Goal: Transaction & Acquisition: Download file/media

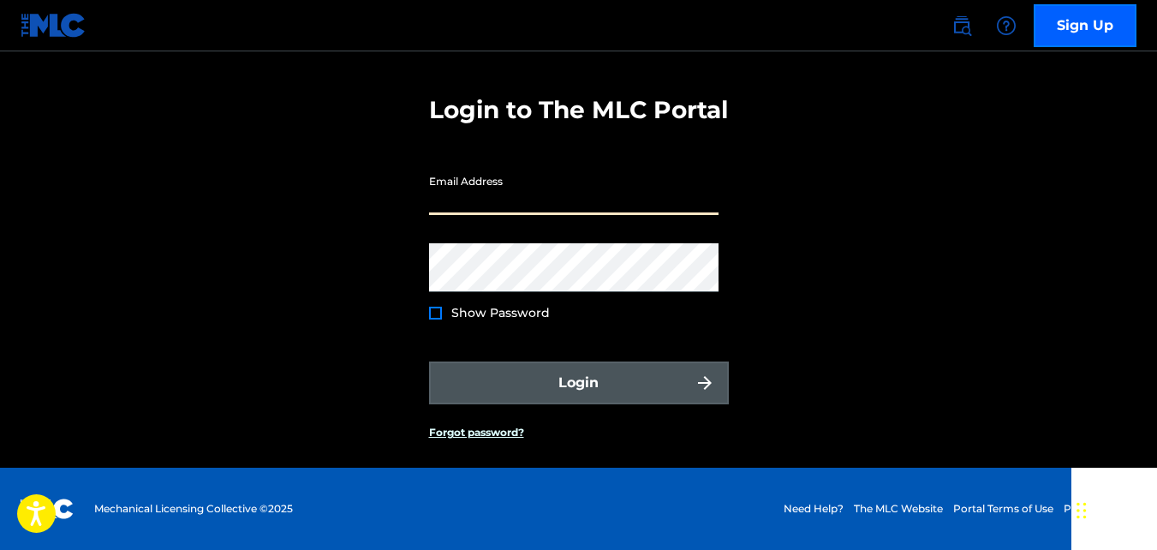
click at [535, 203] on input "Email Address" at bounding box center [573, 190] width 289 height 49
type input "[PERSON_NAME][EMAIL_ADDRESS][DOMAIN_NAME]"
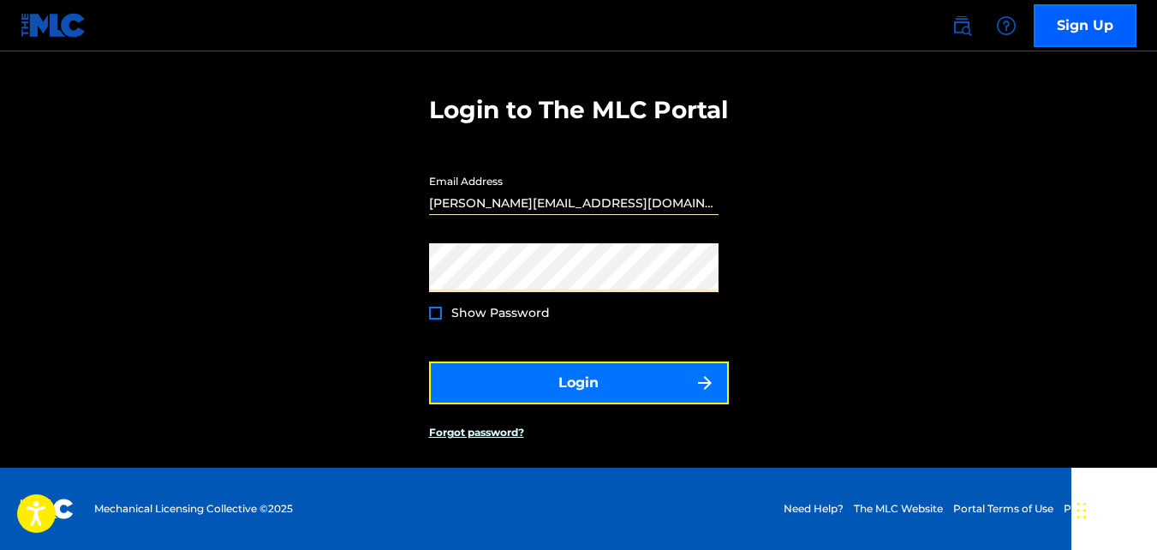
click at [577, 372] on button "Login" at bounding box center [579, 382] width 300 height 43
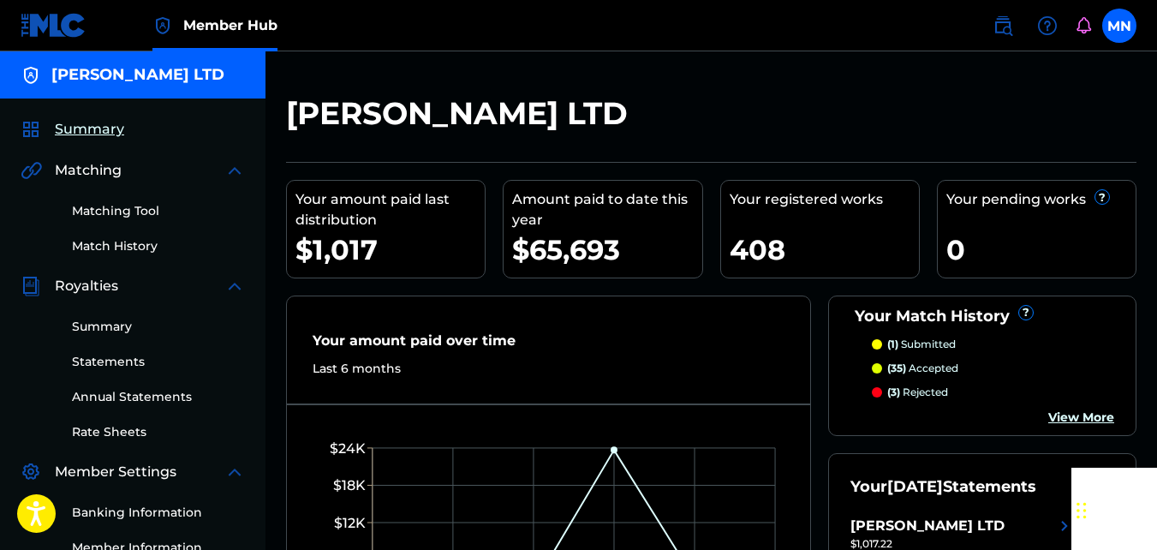
scroll to position [171, 0]
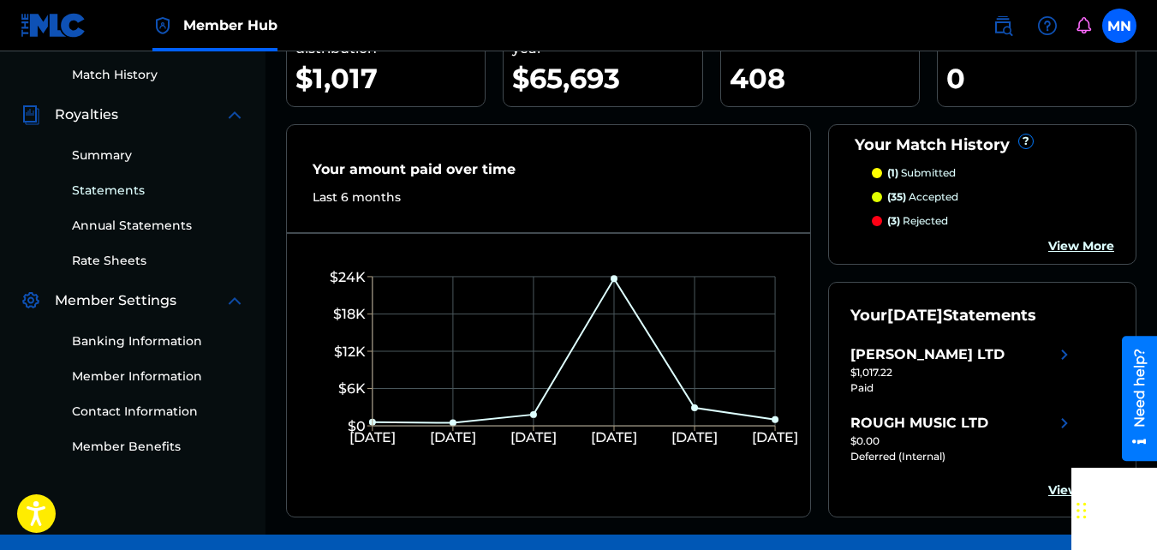
click at [133, 192] on link "Statements" at bounding box center [158, 190] width 173 height 18
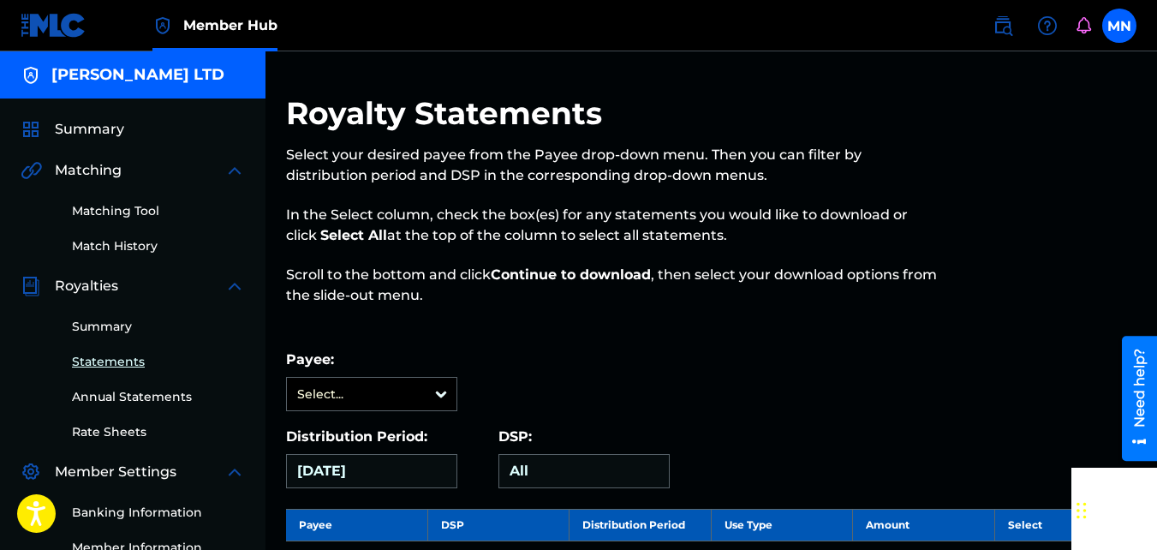
scroll to position [171, 0]
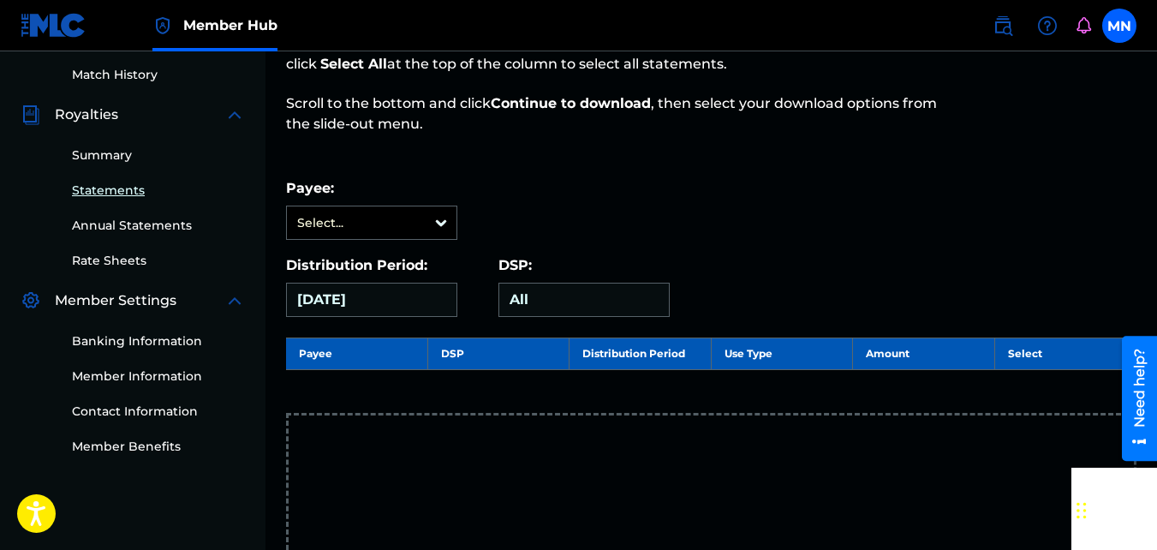
click at [567, 303] on div "All" at bounding box center [583, 300] width 171 height 34
click at [403, 301] on div "[DATE]" at bounding box center [371, 300] width 171 height 34
drag, startPoint x: 403, startPoint y: 301, endPoint x: 617, endPoint y: 191, distance: 240.8
click at [617, 191] on div "Payee: Select..." at bounding box center [711, 209] width 850 height 62
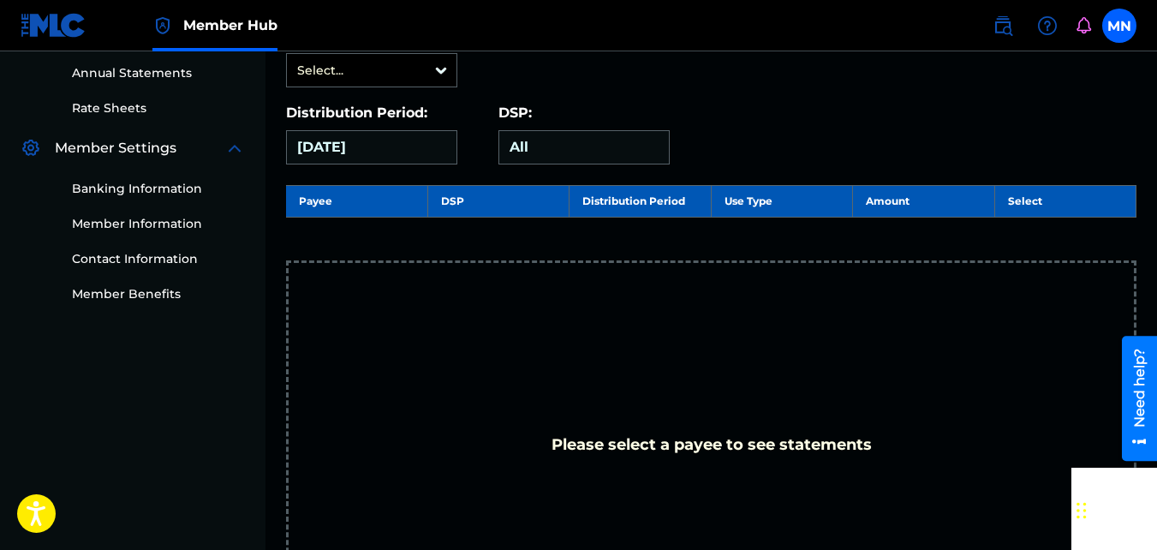
scroll to position [67, 0]
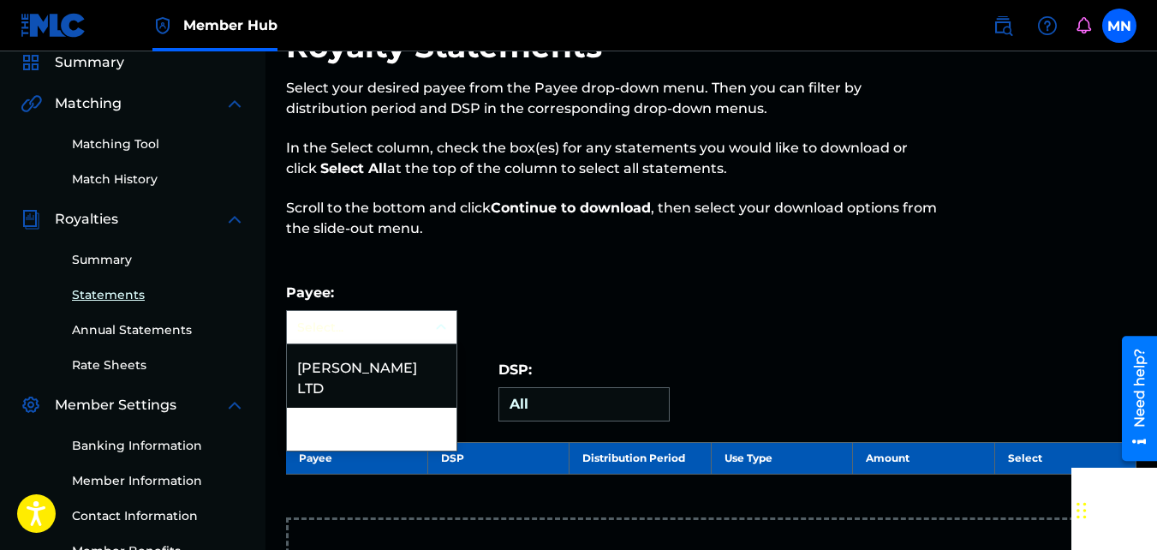
click at [442, 324] on icon at bounding box center [440, 326] width 17 height 17
click at [391, 365] on div "[PERSON_NAME] LTD" at bounding box center [372, 375] width 170 height 63
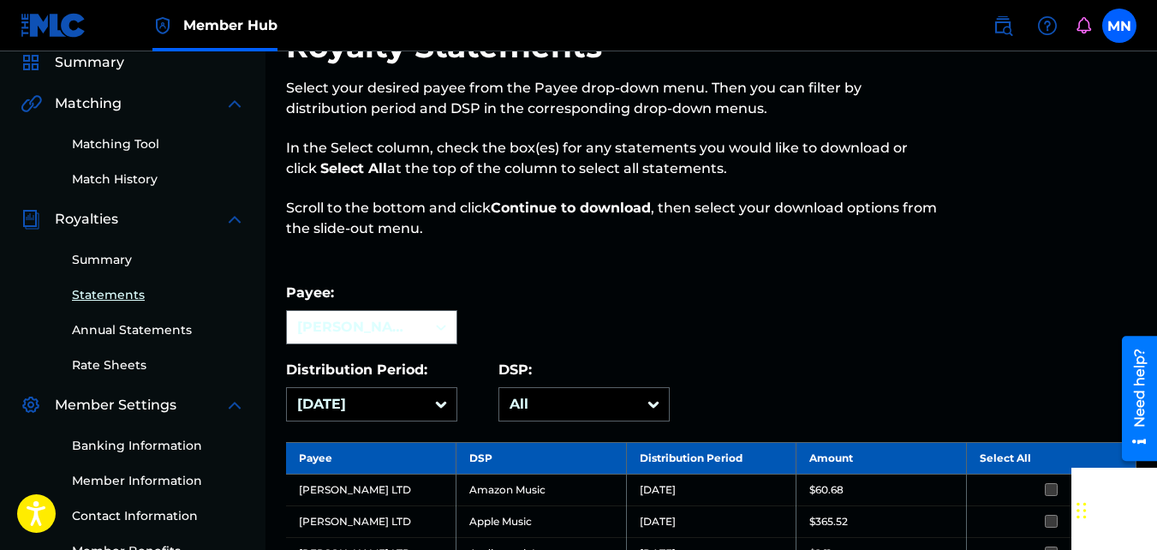
scroll to position [238, 0]
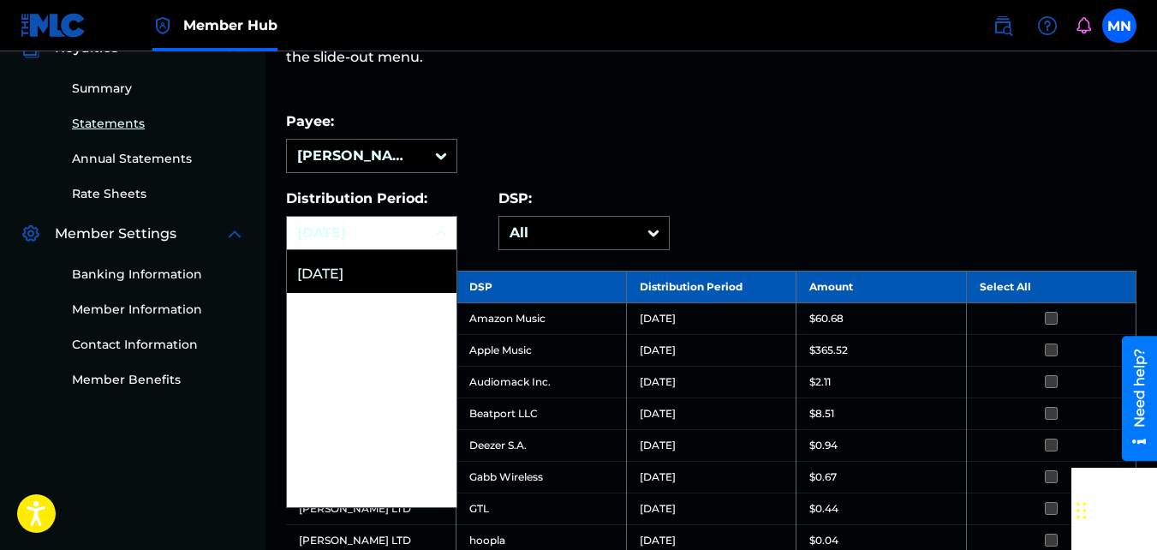
click at [441, 234] on icon at bounding box center [440, 232] width 17 height 17
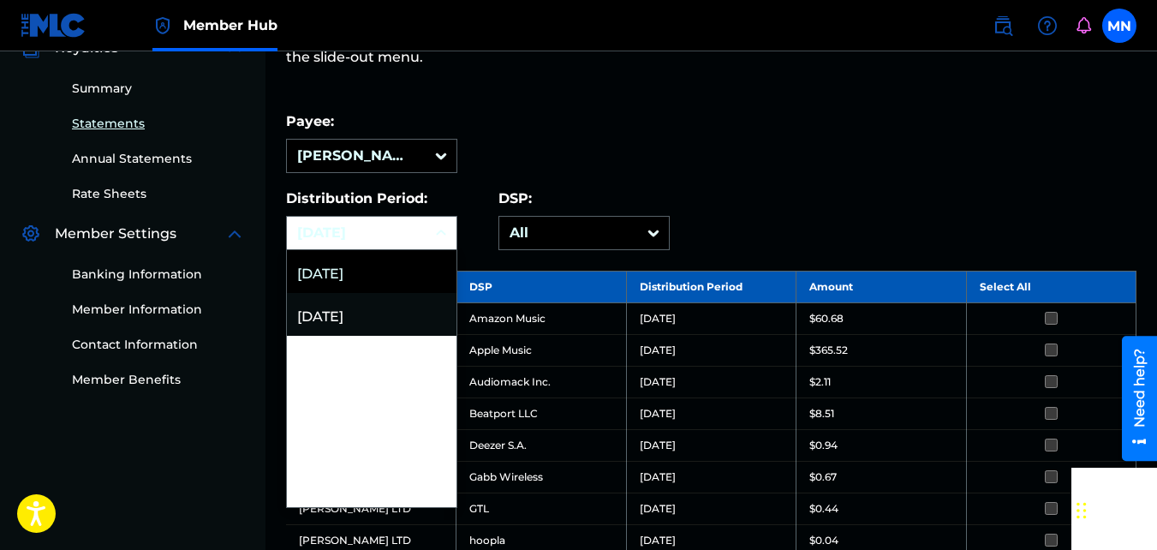
click at [351, 316] on div "[DATE]" at bounding box center [372, 314] width 170 height 43
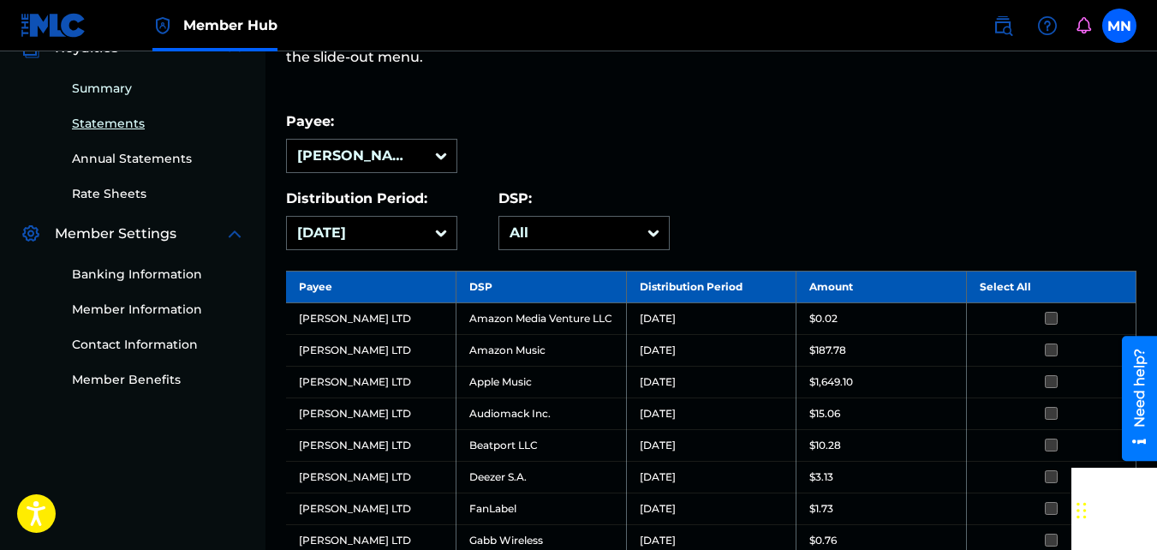
click at [115, 88] on link "Summary" at bounding box center [158, 89] width 173 height 18
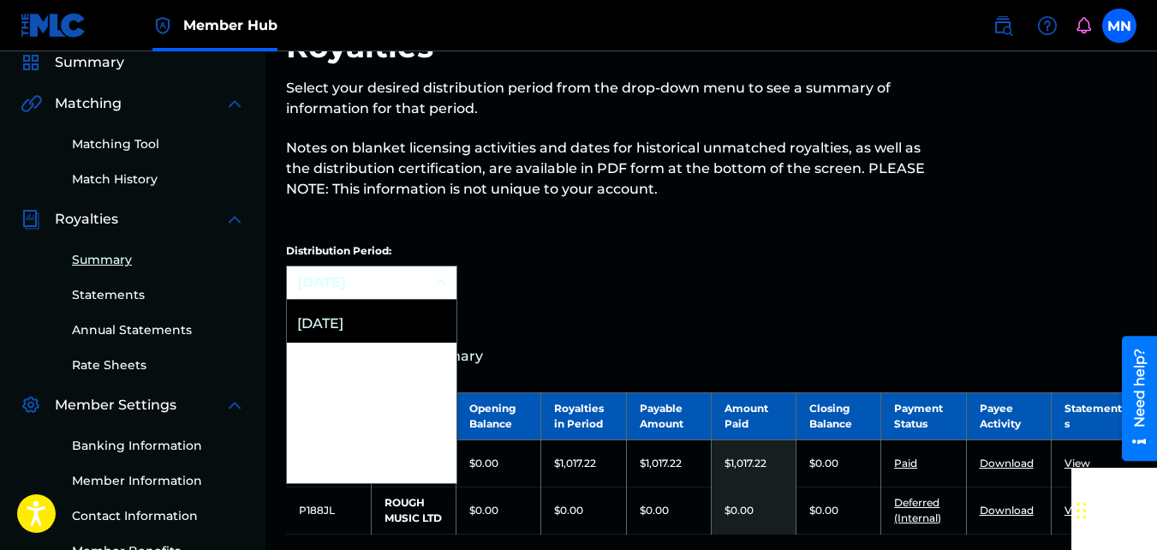
click at [440, 300] on div "54 results available. Use Up and Down to choose options, press Enter to select …" at bounding box center [371, 282] width 171 height 34
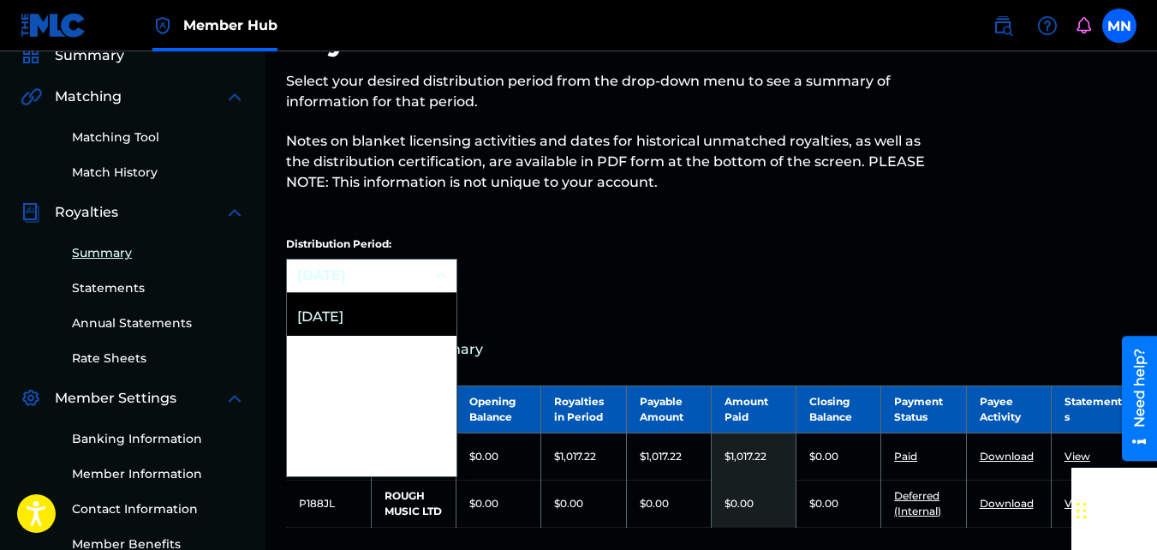
scroll to position [74, 0]
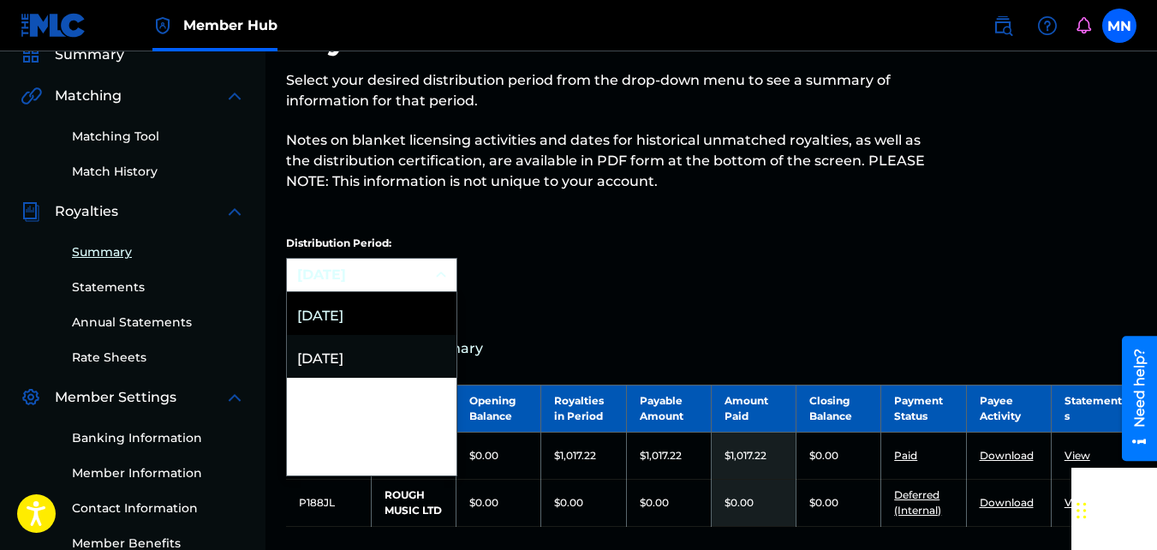
click at [331, 364] on div "[DATE]" at bounding box center [372, 356] width 170 height 43
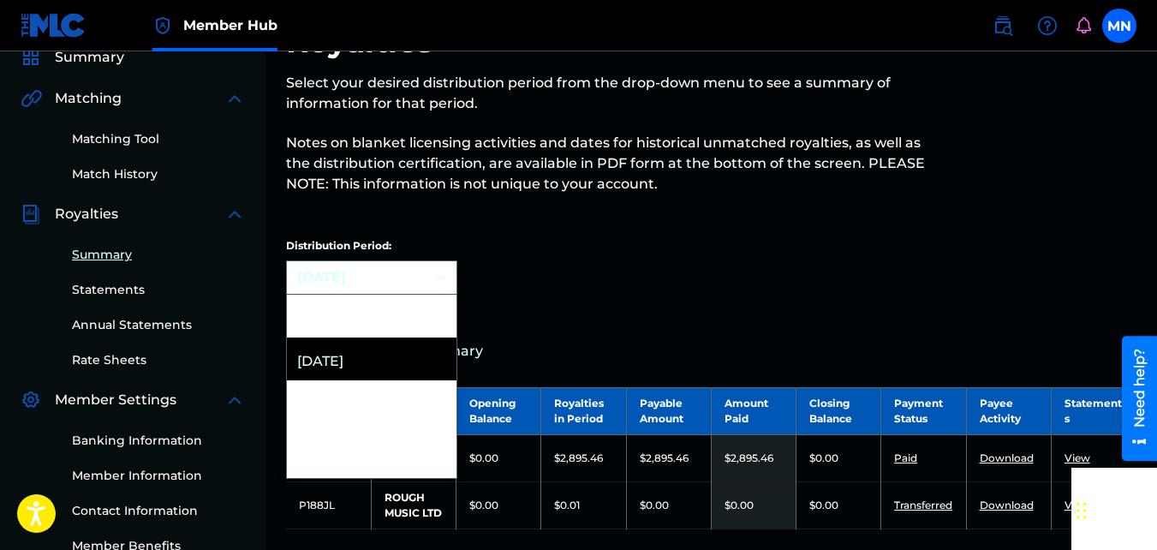
click at [443, 294] on div "option [DATE], selected. 54 results available. Use Up and Down to choose option…" at bounding box center [371, 277] width 171 height 34
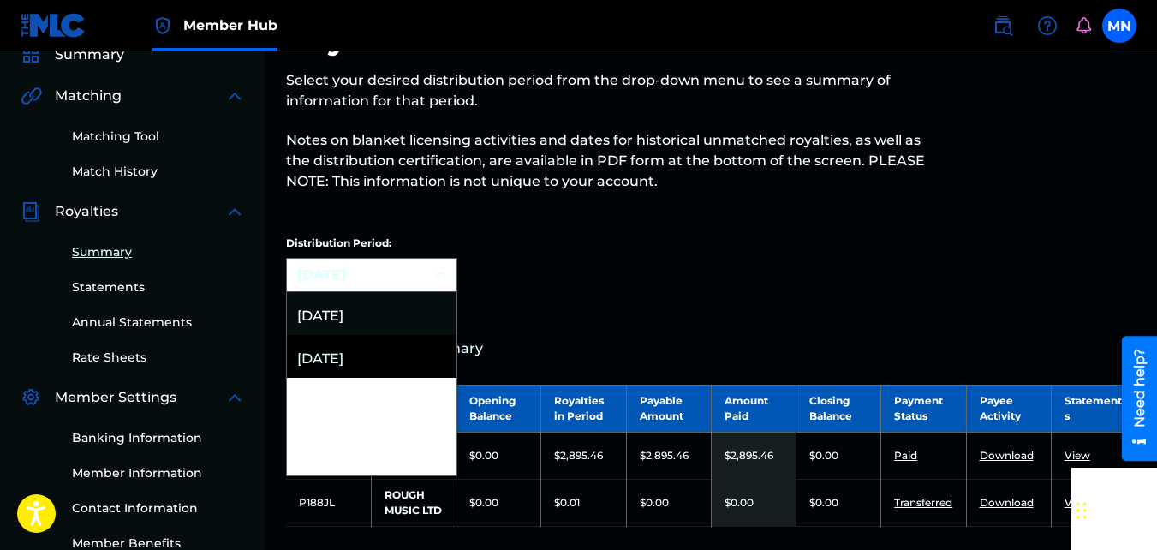
click at [385, 317] on div "[DATE]" at bounding box center [372, 313] width 170 height 43
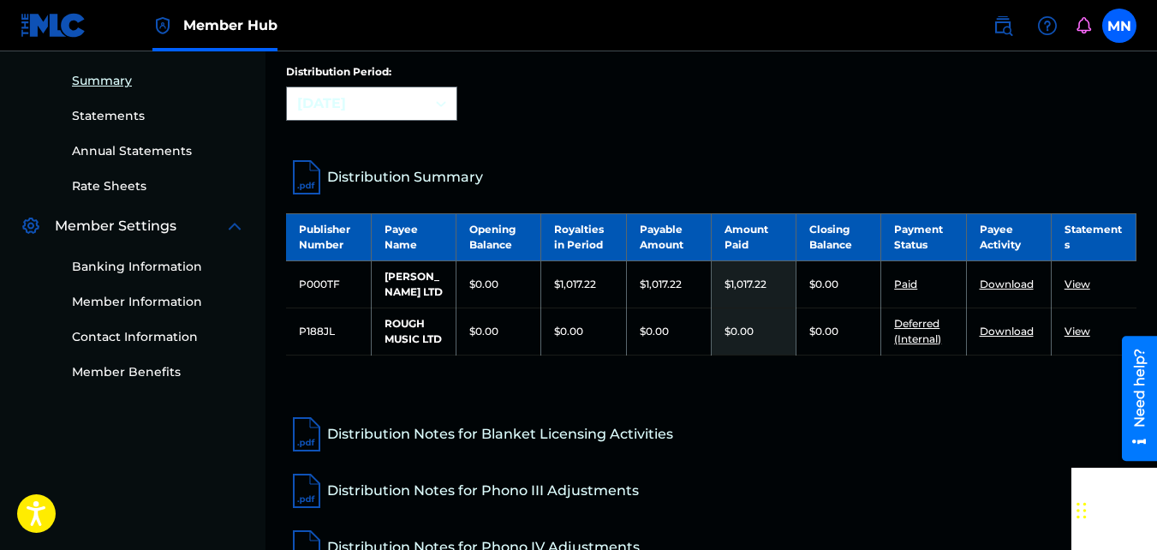
scroll to position [331, 0]
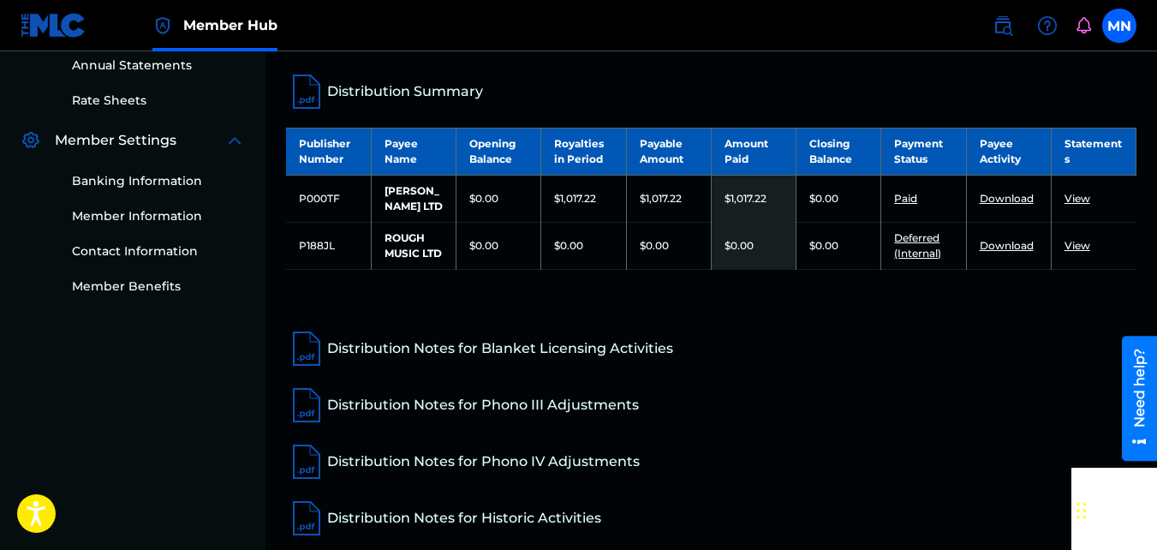
click at [1081, 203] on link "View" at bounding box center [1077, 198] width 26 height 13
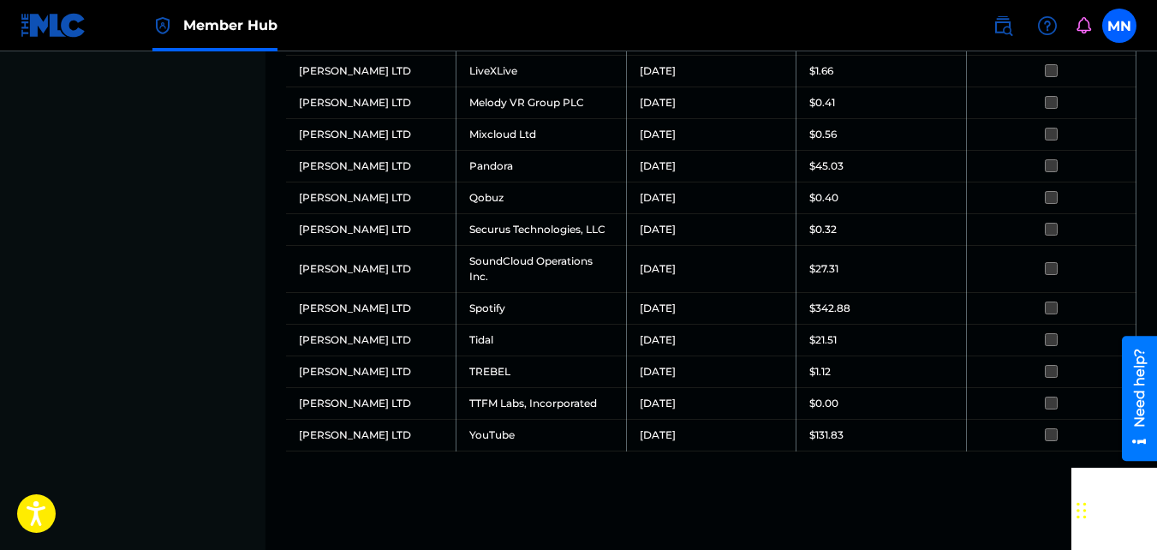
scroll to position [977, 0]
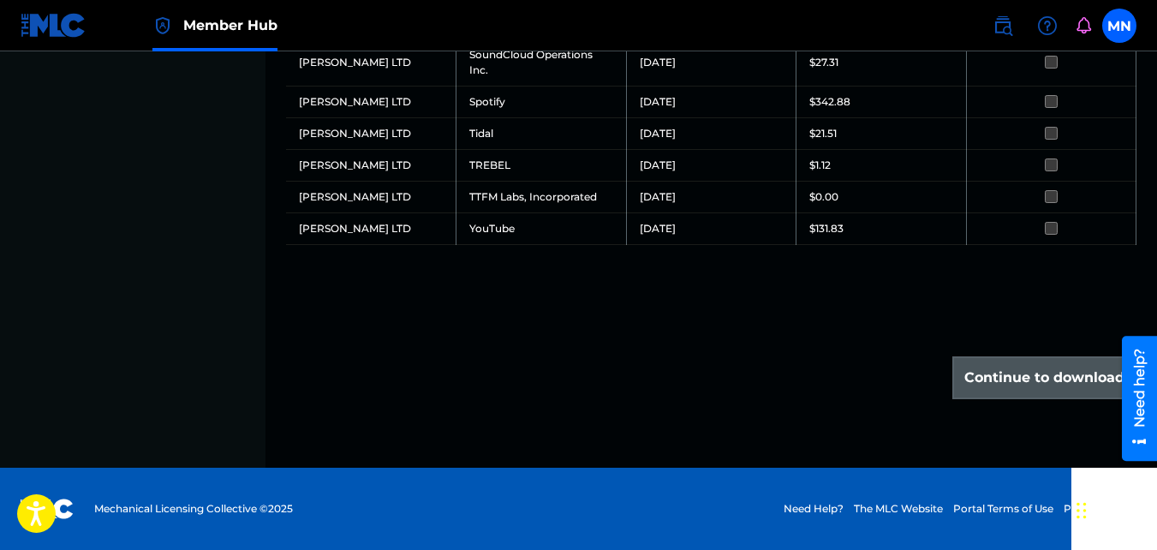
click at [1038, 379] on div "Continue to download" at bounding box center [1044, 377] width 184 height 43
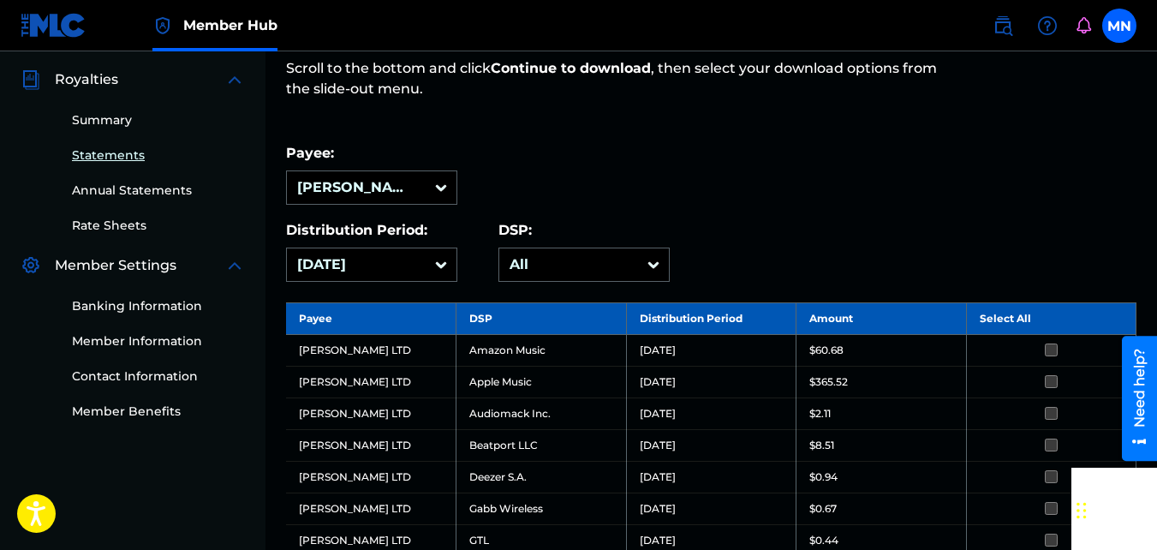
scroll to position [121, 0]
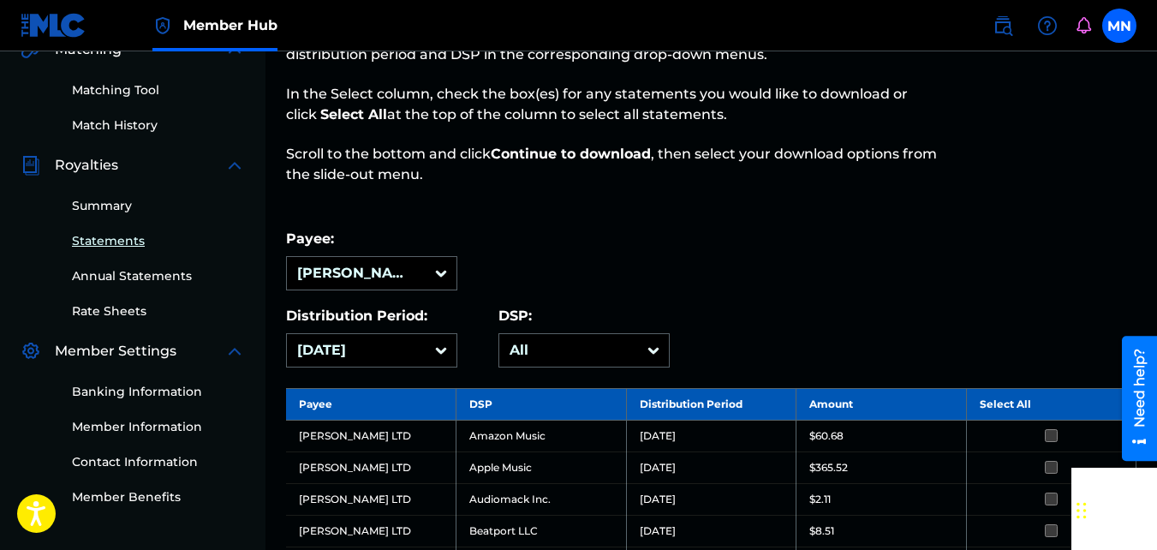
click at [124, 246] on link "Statements" at bounding box center [158, 241] width 173 height 18
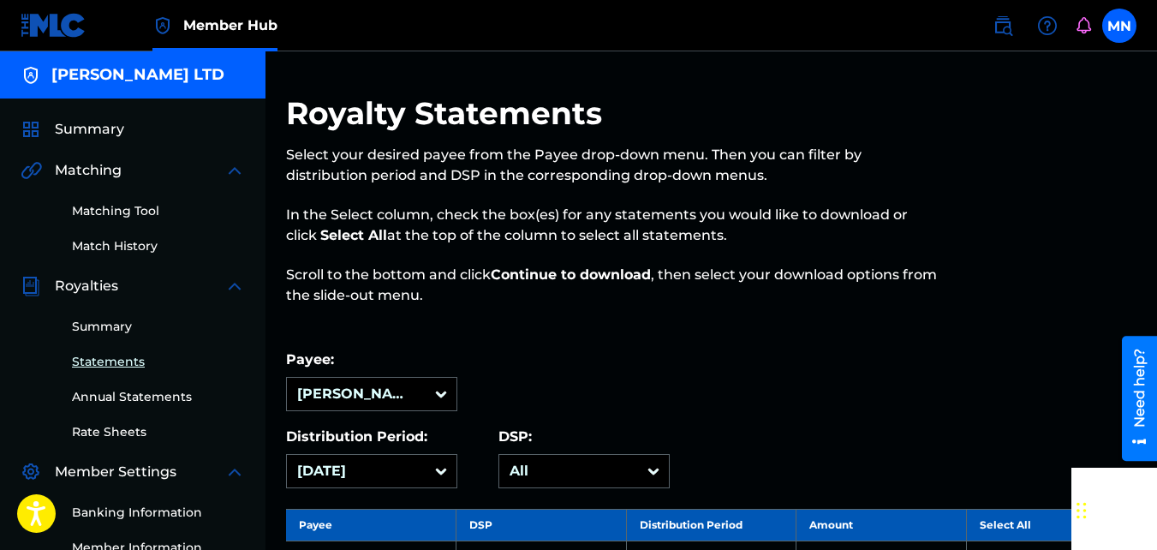
scroll to position [171, 0]
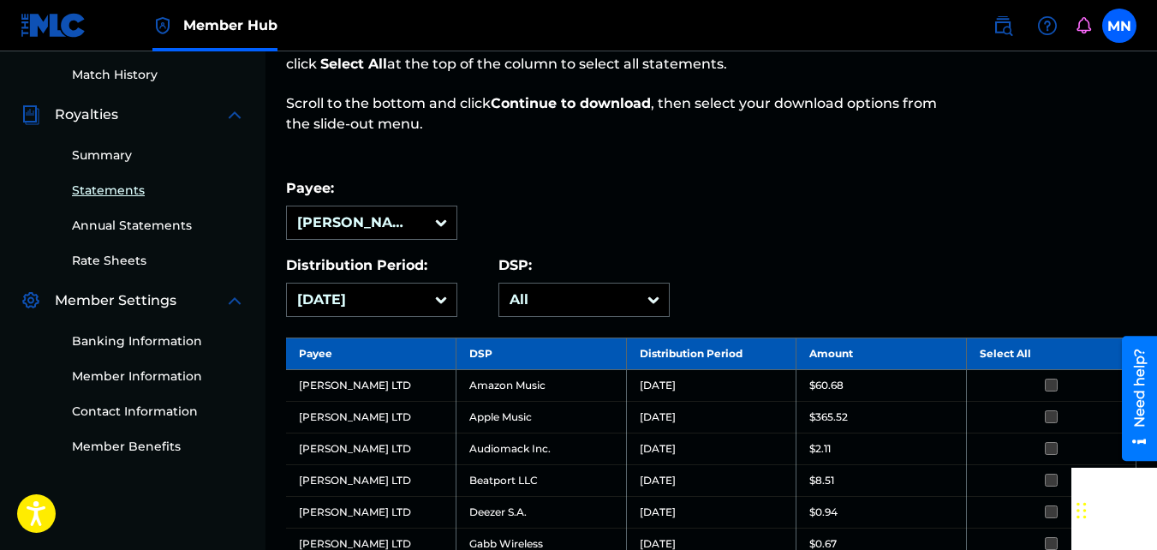
click at [1049, 387] on input "checkbox" at bounding box center [1050, 384] width 13 height 13
click at [120, 161] on link "Summary" at bounding box center [158, 155] width 173 height 18
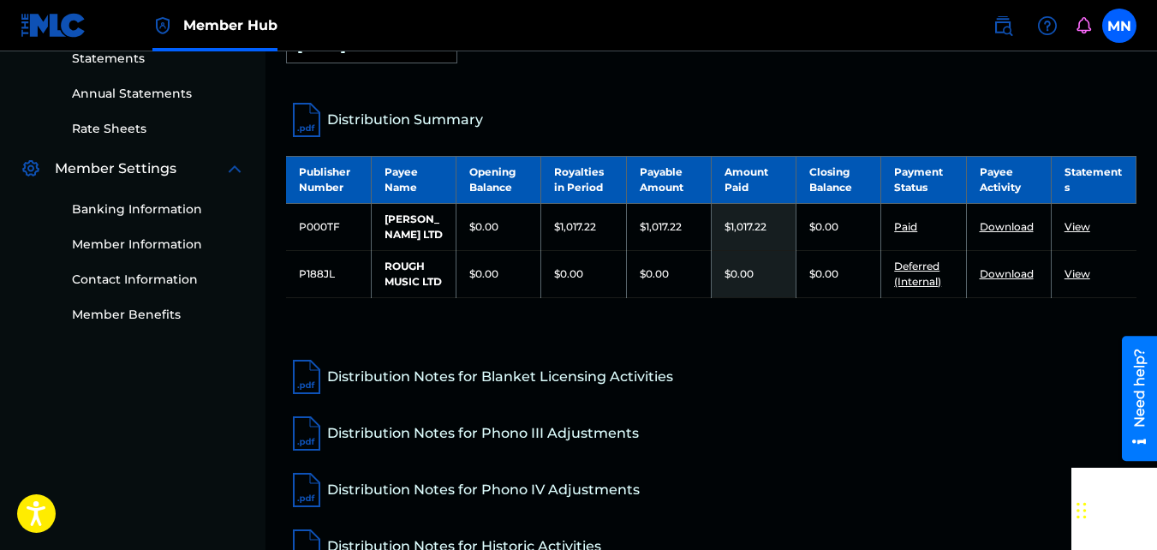
scroll to position [217, 0]
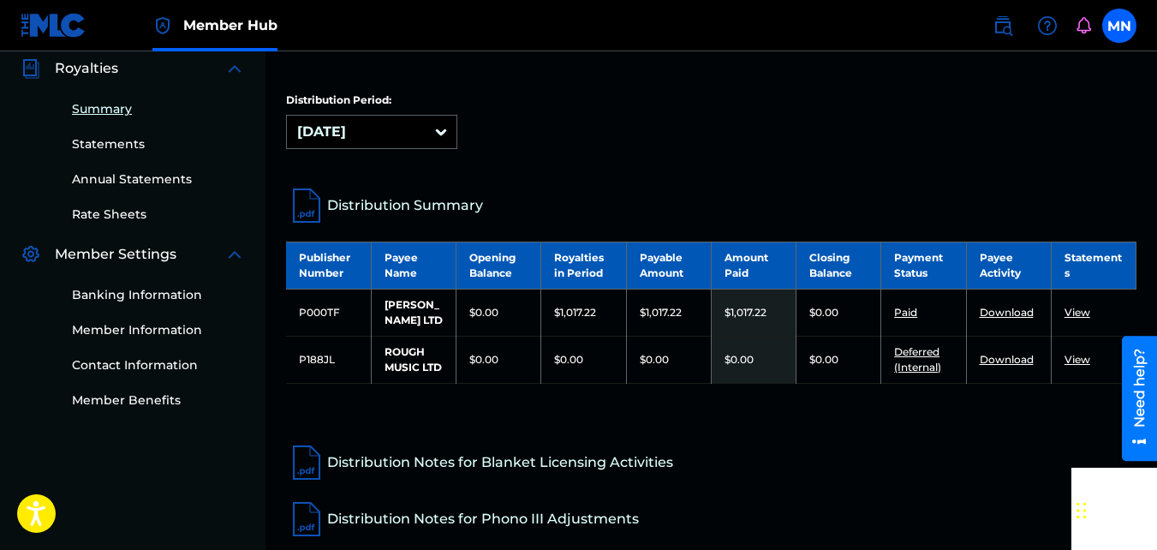
click at [1075, 366] on link "View" at bounding box center [1077, 359] width 26 height 13
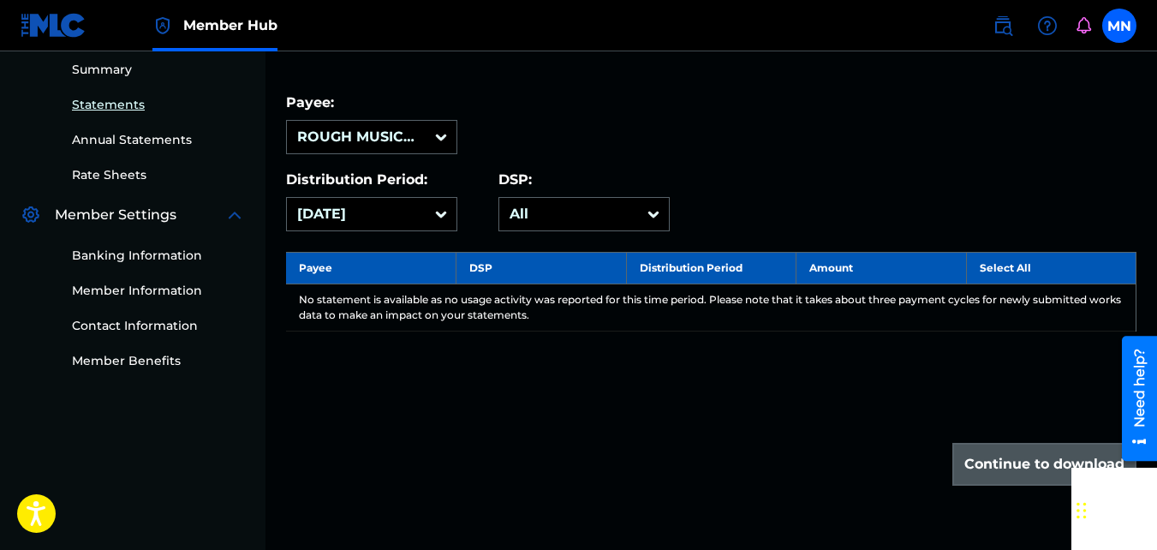
scroll to position [342, 0]
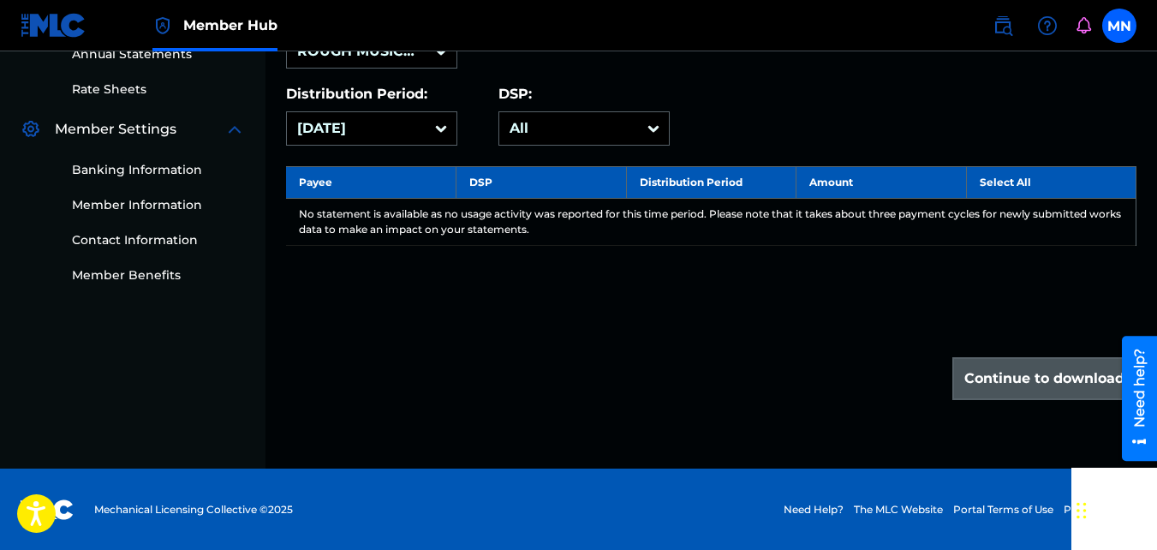
click at [1060, 380] on div "Continue to download" at bounding box center [1044, 378] width 184 height 43
click at [1035, 370] on div "Continue to download" at bounding box center [1044, 378] width 184 height 43
click at [1034, 368] on div "Continue to download" at bounding box center [1044, 378] width 184 height 43
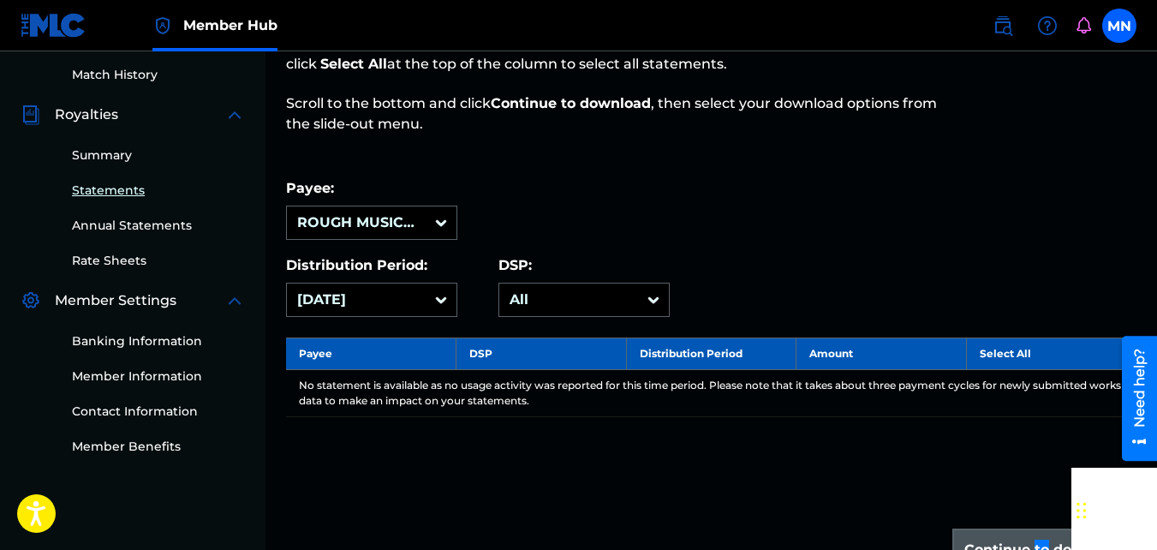
scroll to position [257, 0]
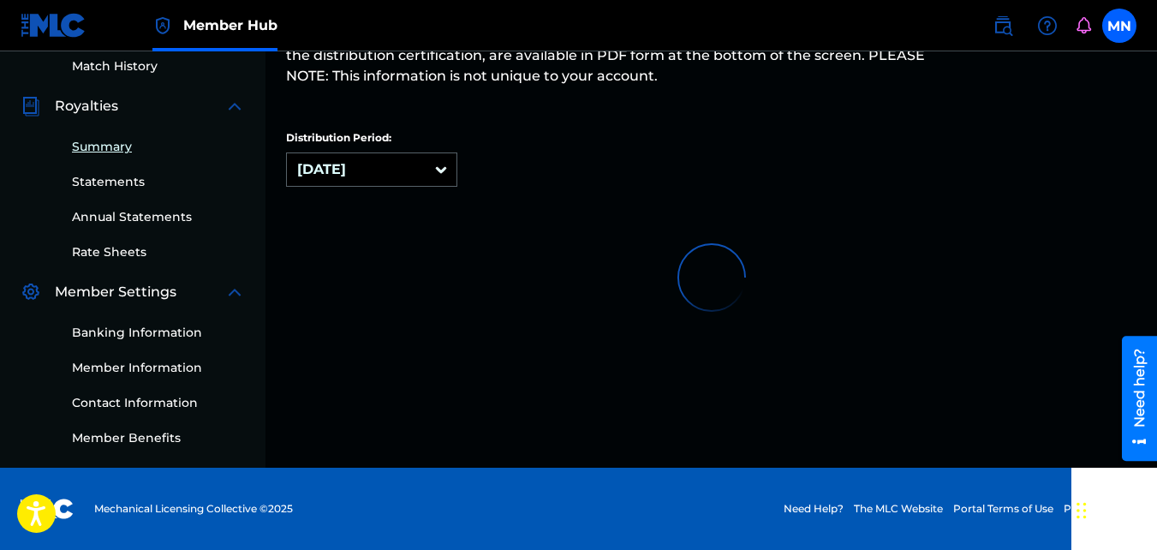
scroll to position [257, 0]
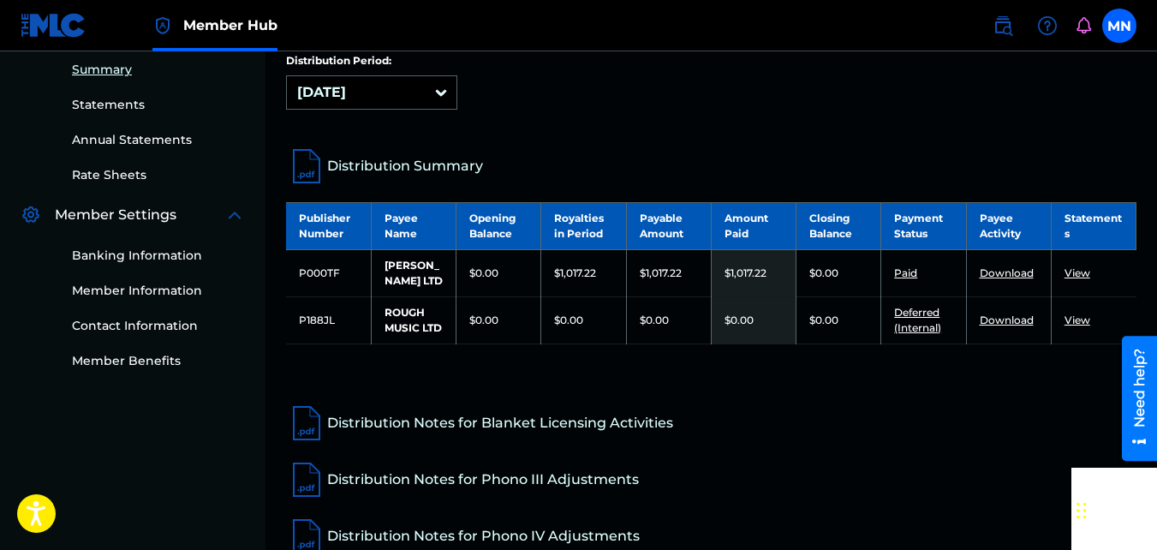
click at [1000, 277] on link "Download" at bounding box center [1006, 272] width 54 height 13
drag, startPoint x: 1074, startPoint y: 330, endPoint x: 1020, endPoint y: 333, distance: 54.8
click at [1020, 333] on tr "P188JL ROUGH MUSIC LTD $0.00 $0.00 $0.00 $0.00 $0.00 Deferred (Internal) Downlo…" at bounding box center [711, 319] width 850 height 47
click at [1013, 326] on link "Download" at bounding box center [1006, 319] width 54 height 13
